Goal: Obtain resource: Obtain resource

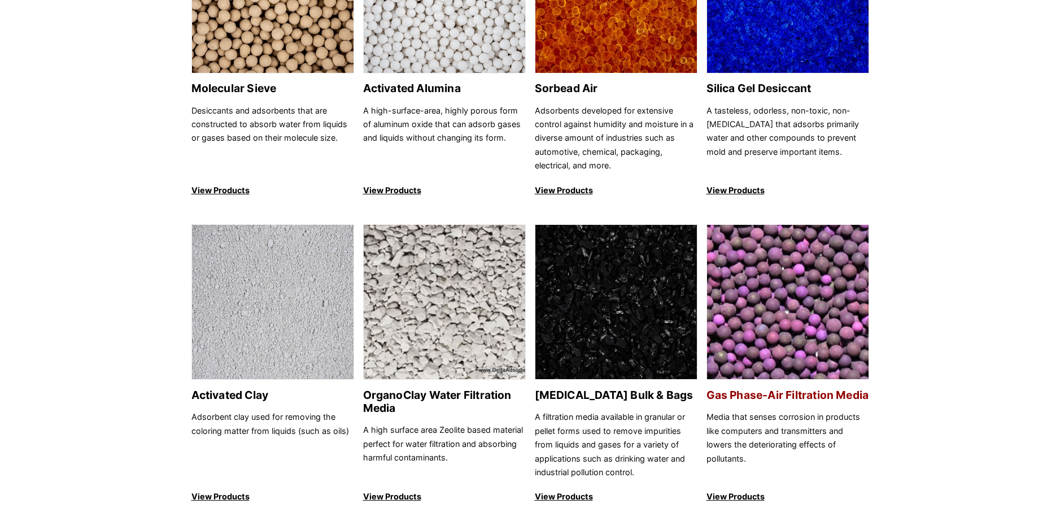
scroll to position [339, 0]
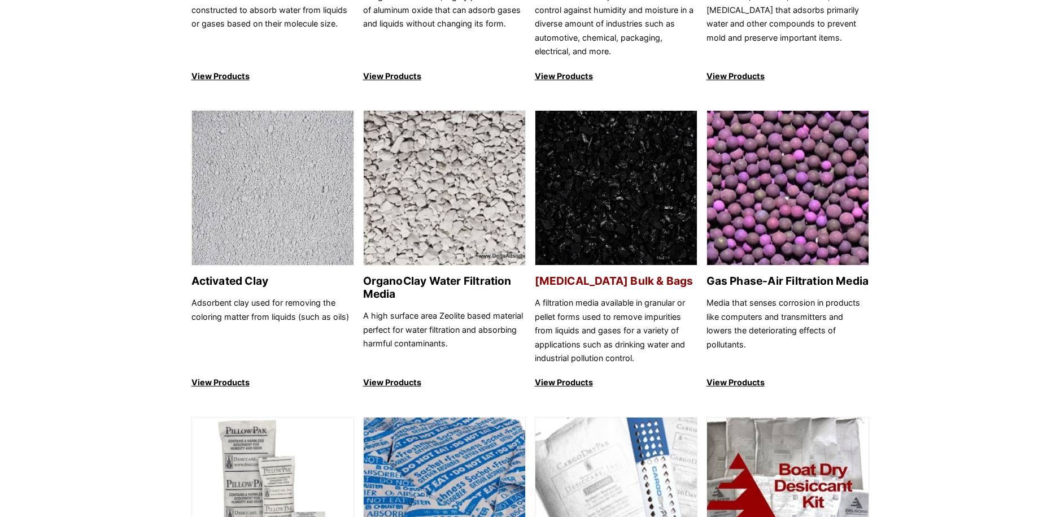
click at [611, 278] on h2 "[MEDICAL_DATA] Bulk & Bags" at bounding box center [616, 280] width 163 height 13
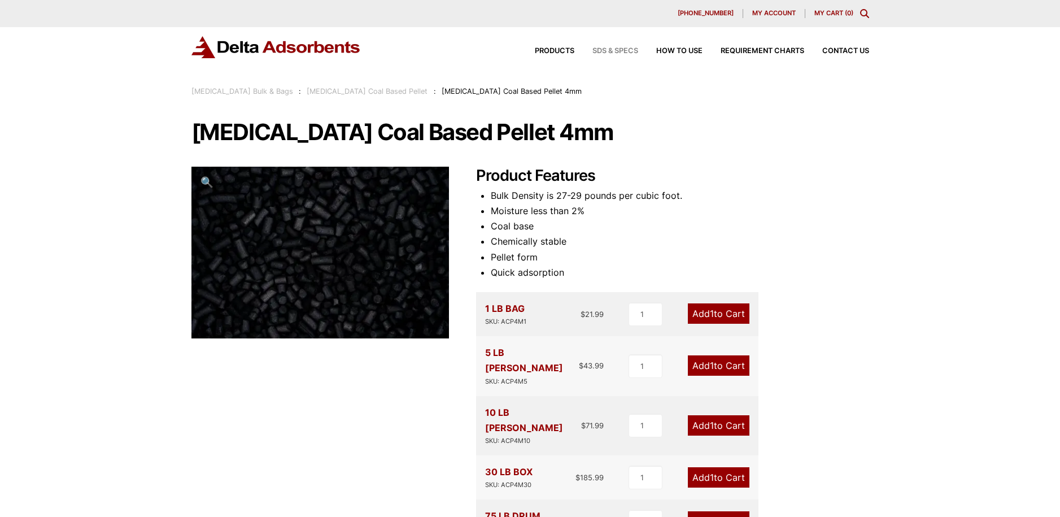
click at [623, 51] on span "SDS & SPECS" at bounding box center [615, 50] width 46 height 7
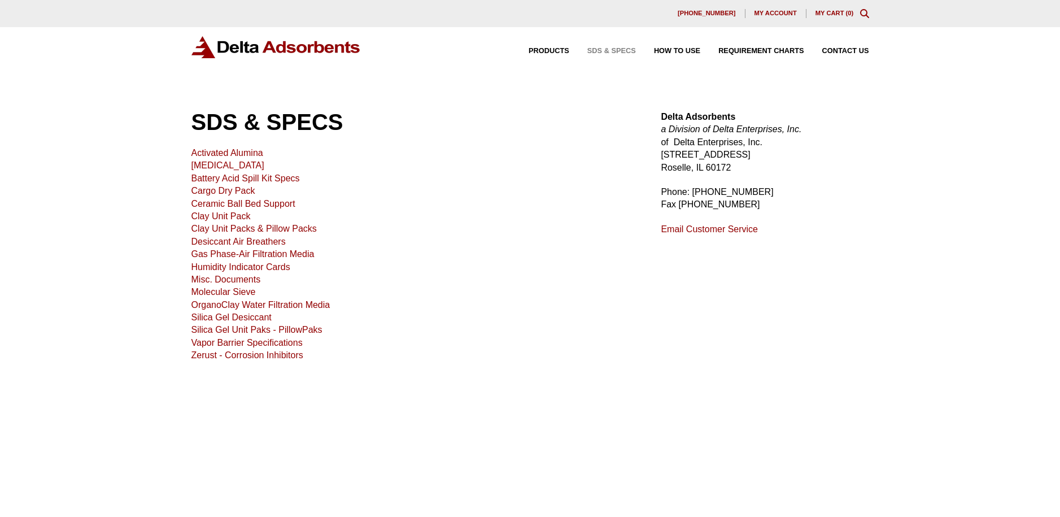
click at [244, 162] on link "[MEDICAL_DATA]" at bounding box center [227, 165] width 73 height 10
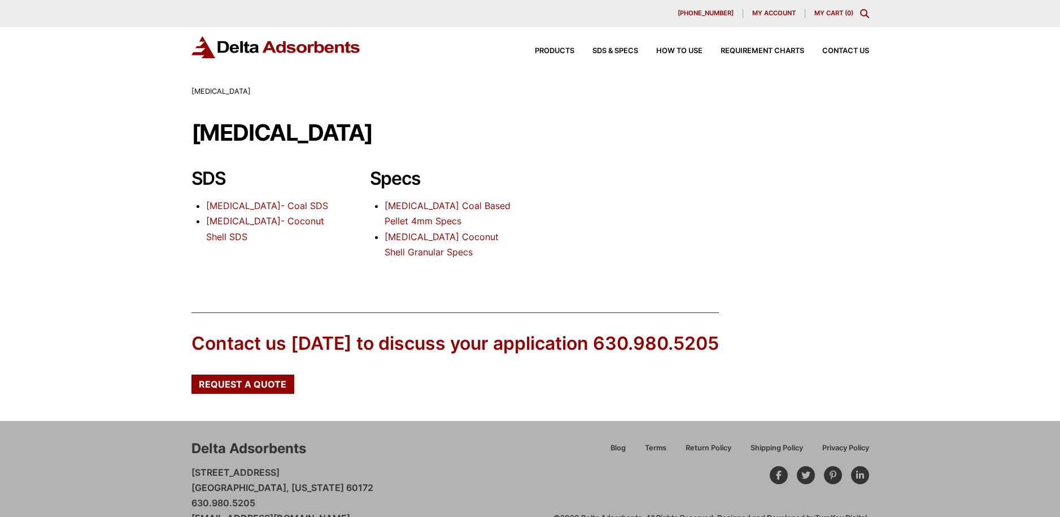
click at [427, 237] on link "[MEDICAL_DATA] Coconut Shell Granular Specs" at bounding box center [442, 244] width 114 height 27
click at [304, 203] on link "Activated Carbon- Coal SDS" at bounding box center [267, 205] width 122 height 11
click at [441, 203] on link "Activated Carbon Coal Based Pellet 4mm Specs" at bounding box center [448, 213] width 126 height 27
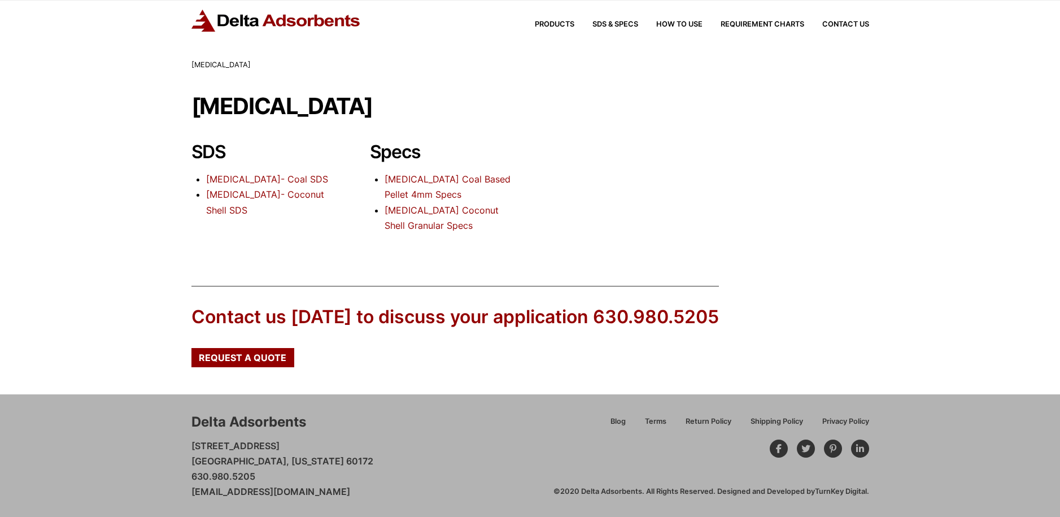
scroll to position [27, 0]
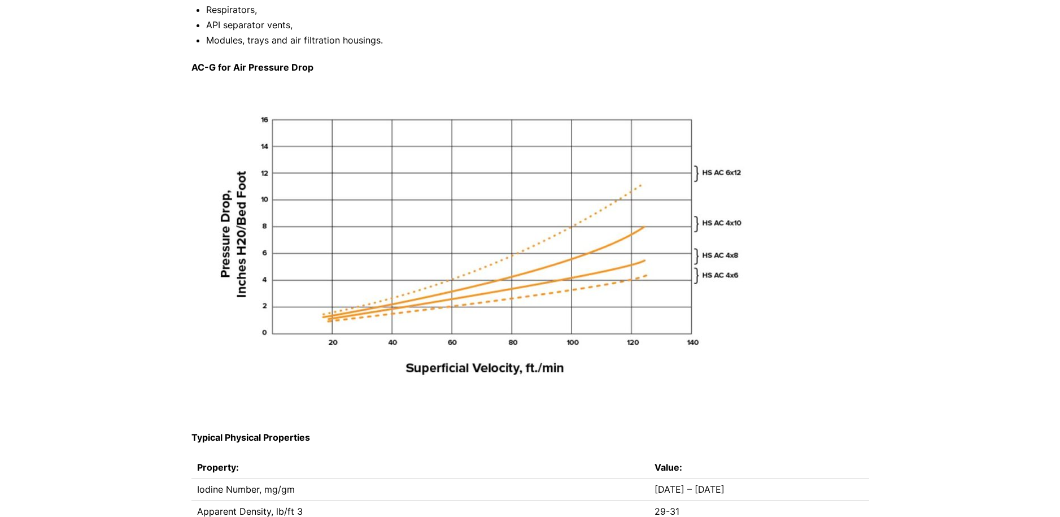
scroll to position [113, 0]
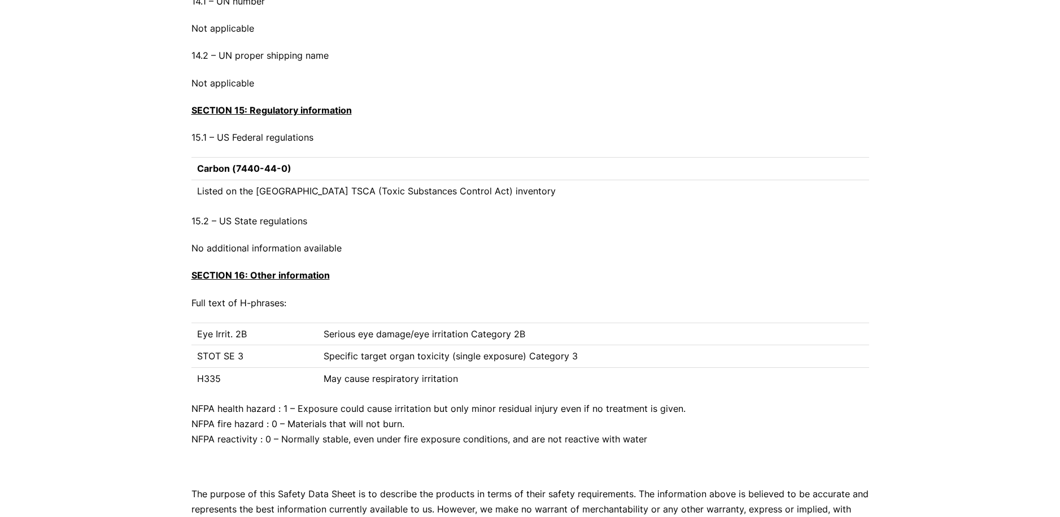
scroll to position [4053, 0]
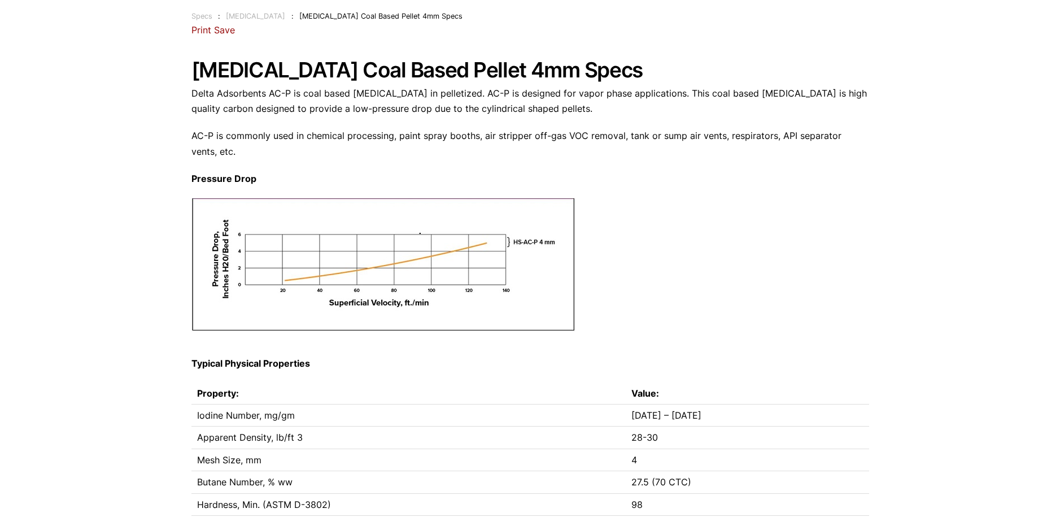
scroll to position [46, 0]
